Goal: Register for event/course

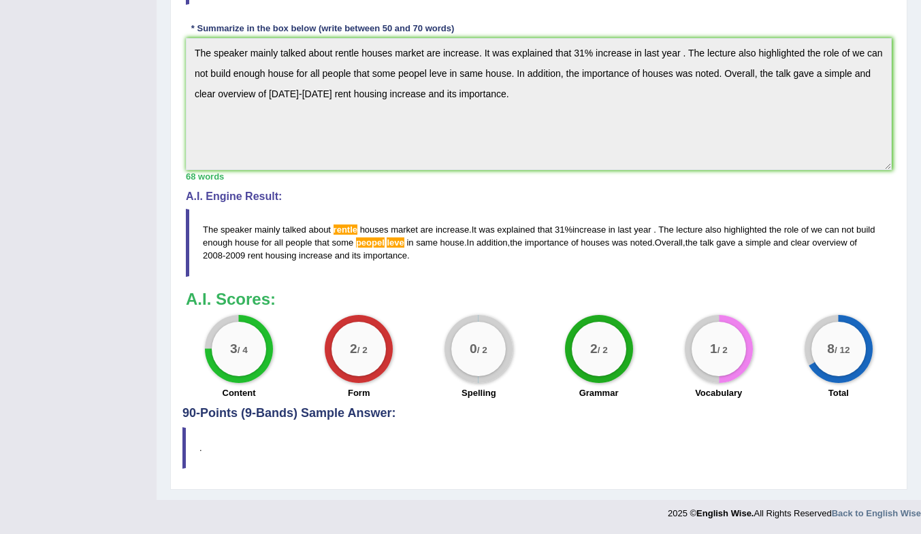
click at [582, 436] on blockquote "." at bounding box center [538, 448] width 713 height 42
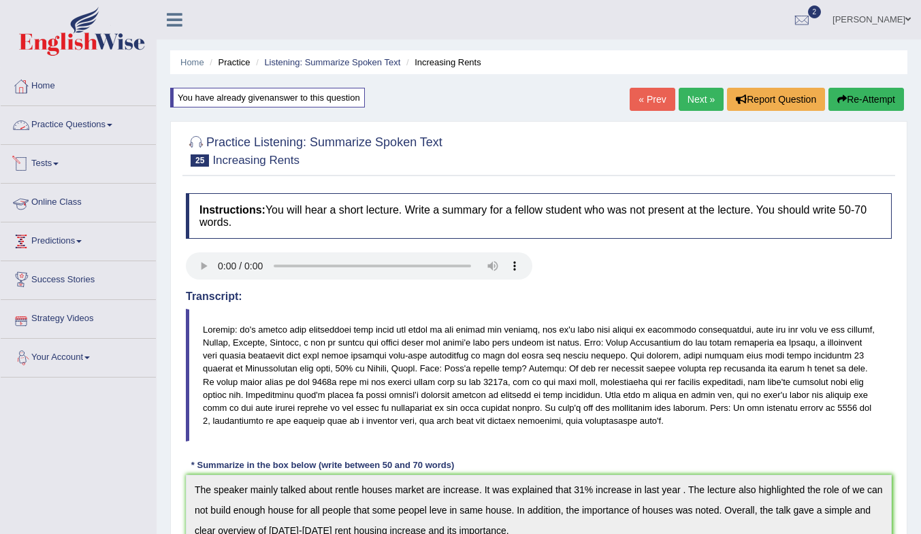
click at [57, 123] on link "Practice Questions" at bounding box center [78, 123] width 155 height 34
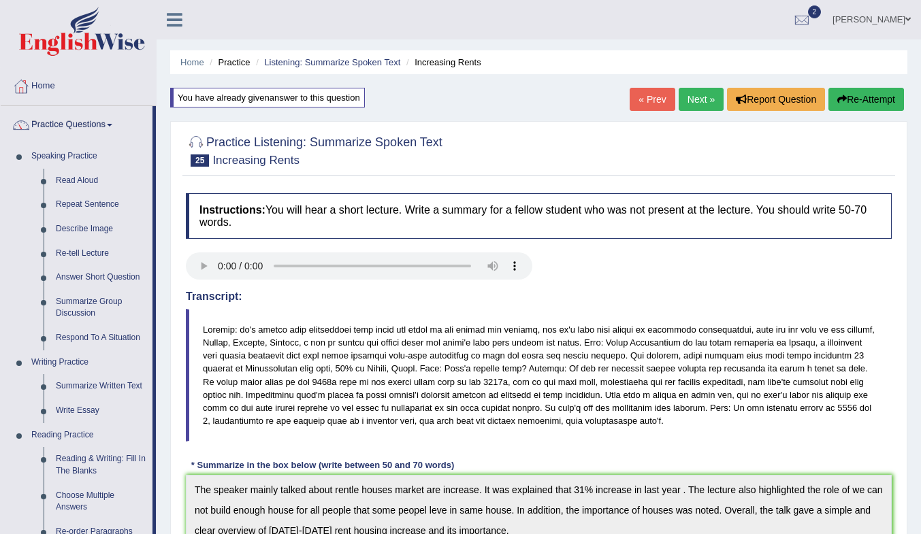
click at [65, 123] on link "Practice Questions" at bounding box center [77, 123] width 152 height 34
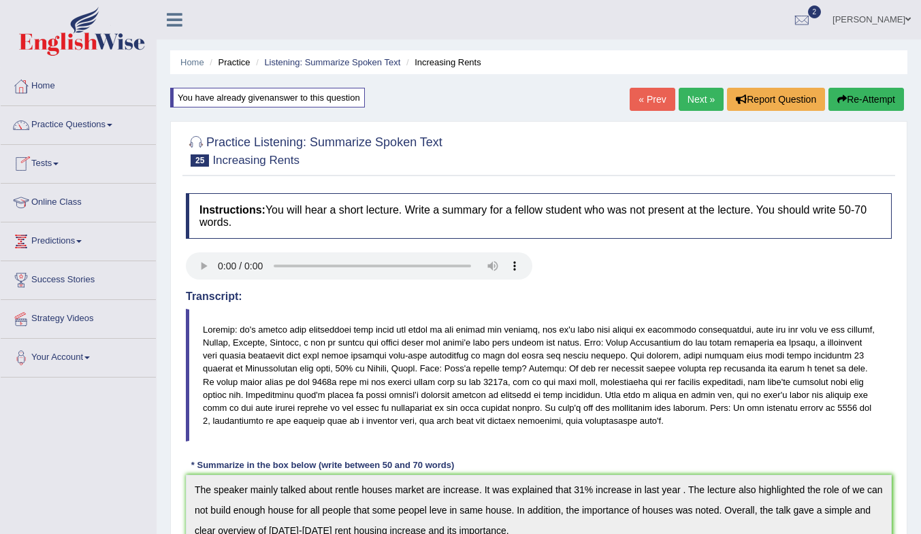
click at [42, 165] on link "Tests" at bounding box center [78, 162] width 155 height 34
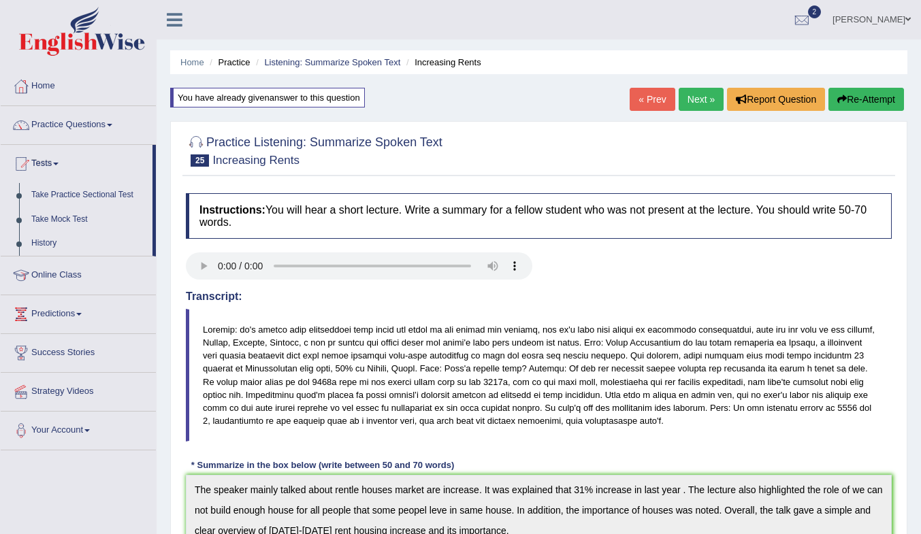
click at [67, 220] on link "Take Mock Test" at bounding box center [88, 220] width 127 height 25
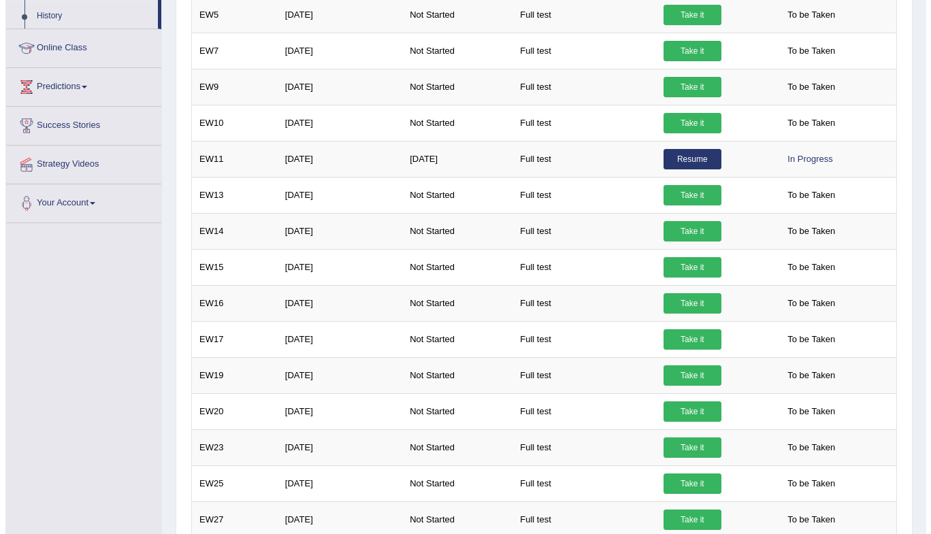
scroll to position [340, 0]
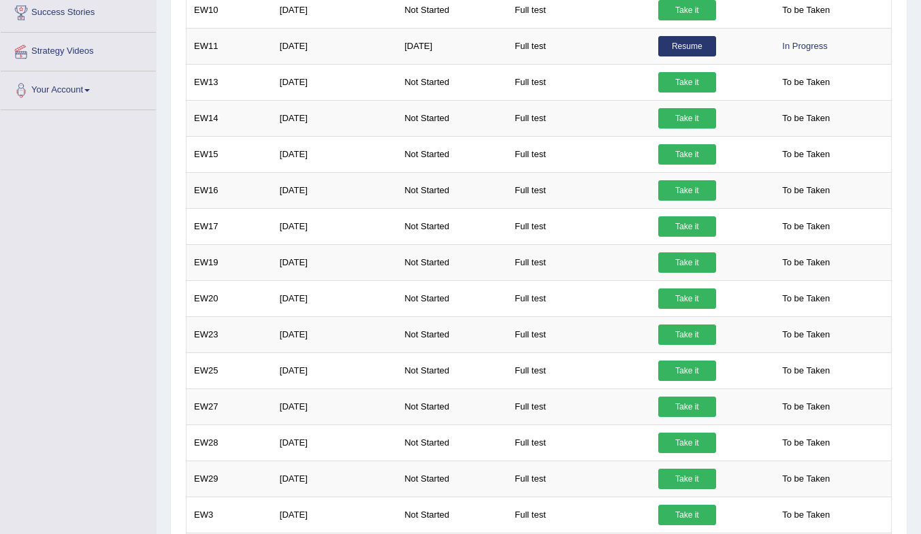
click at [689, 266] on link "Take it" at bounding box center [687, 263] width 58 height 20
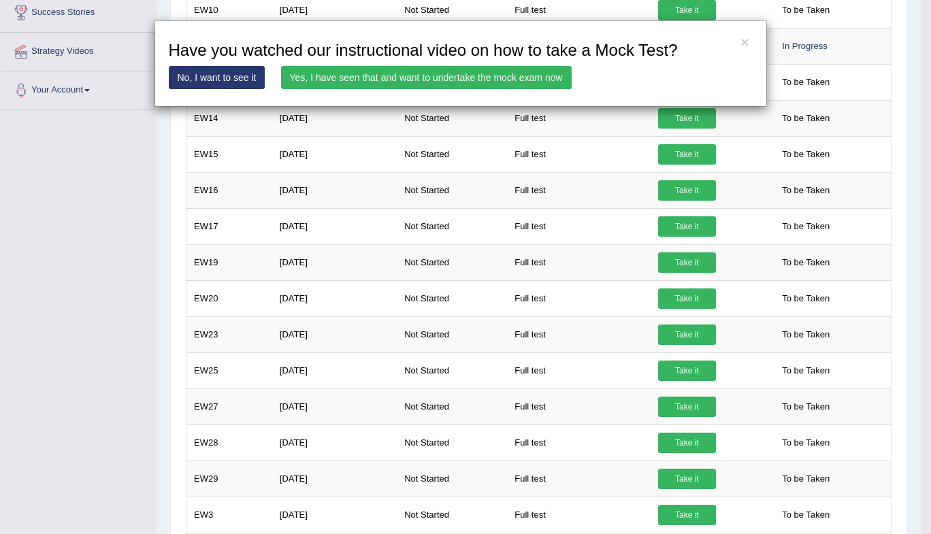
click at [409, 82] on link "Yes, I have seen that and want to undertake the mock exam now" at bounding box center [426, 77] width 291 height 23
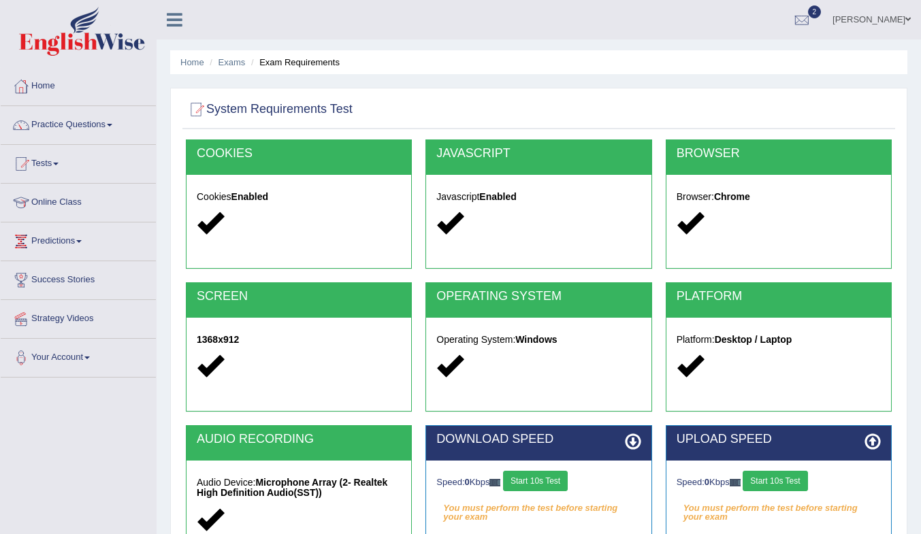
click at [562, 480] on button "Start 10s Test" at bounding box center [535, 481] width 65 height 20
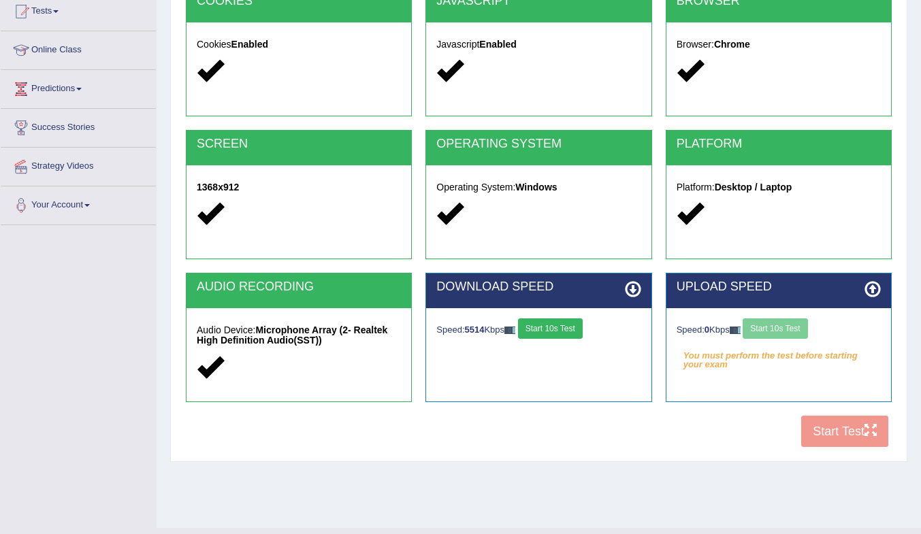
scroll to position [180, 0]
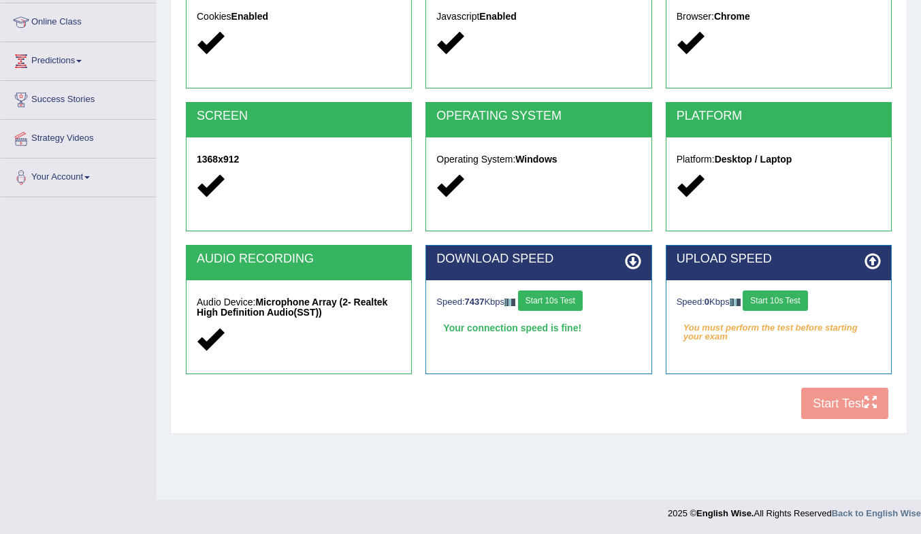
click at [779, 306] on button "Start 10s Test" at bounding box center [775, 301] width 65 height 20
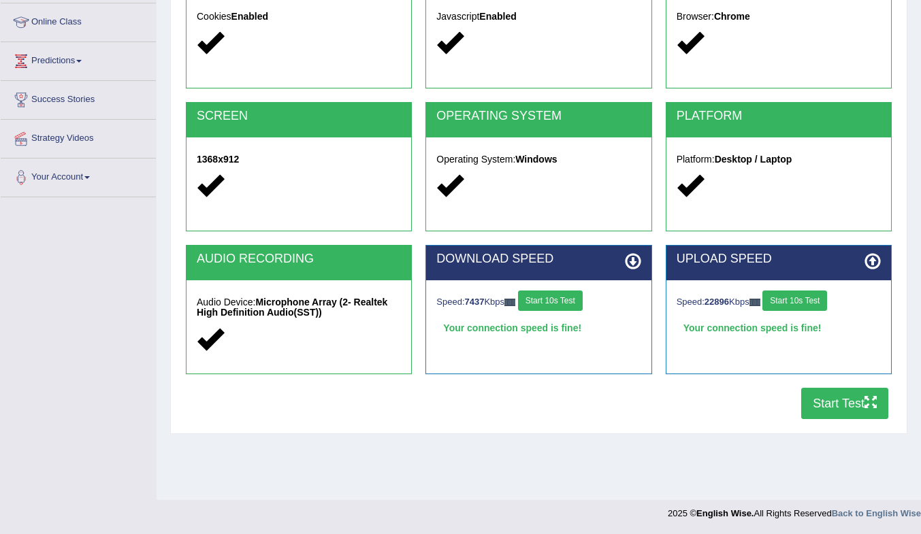
click at [841, 401] on button "Start Test" at bounding box center [844, 403] width 87 height 31
